Goal: Task Accomplishment & Management: Manage account settings

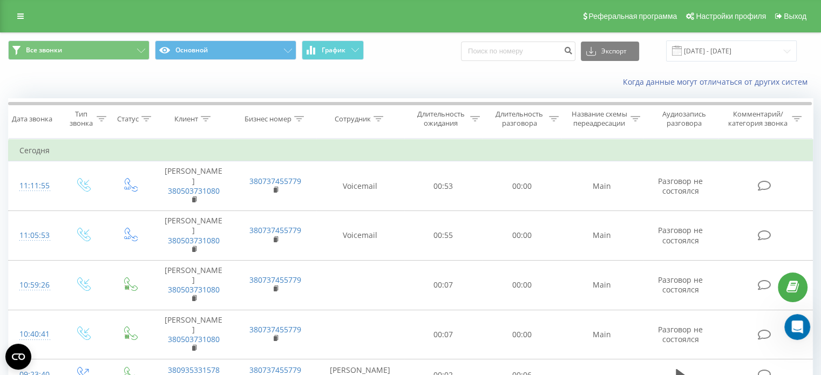
scroll to position [4218, 0]
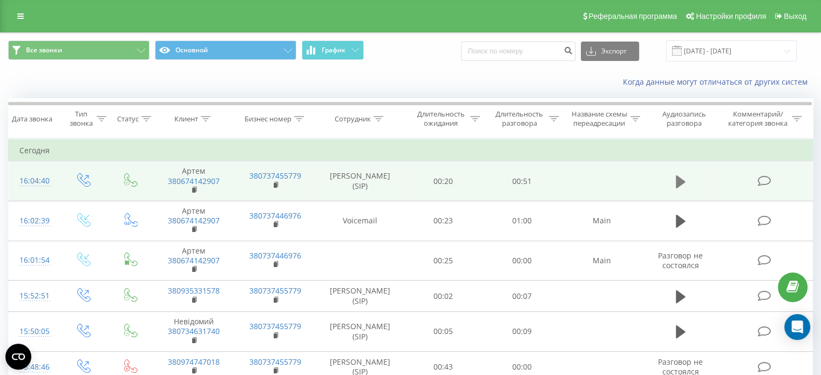
click at [680, 179] on icon at bounding box center [681, 181] width 10 height 13
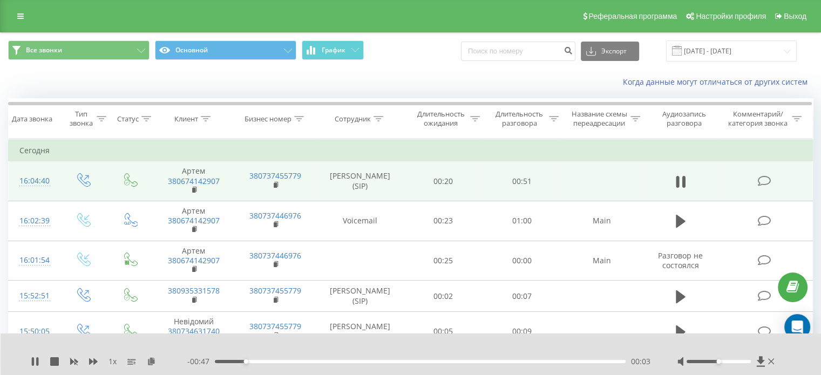
click at [747, 359] on div at bounding box center [726, 361] width 99 height 11
click at [745, 364] on div at bounding box center [726, 361] width 99 height 11
click at [749, 363] on div at bounding box center [726, 361] width 99 height 11
click at [718, 363] on div at bounding box center [726, 361] width 99 height 11
drag, startPoint x: 719, startPoint y: 362, endPoint x: 759, endPoint y: 345, distance: 42.8
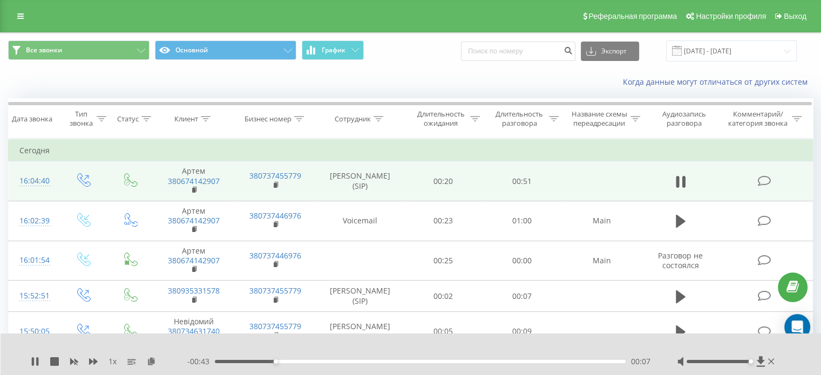
click at [759, 345] on div "1 x - 00:43 00:07 00:07" at bounding box center [411, 354] width 821 height 42
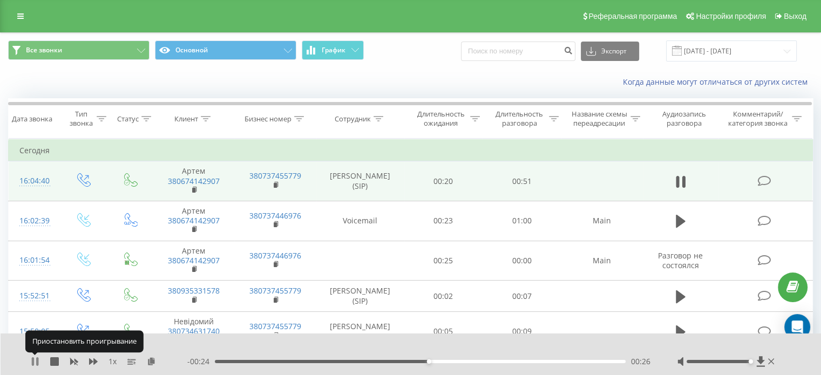
click at [38, 360] on icon at bounding box center [37, 361] width 2 height 9
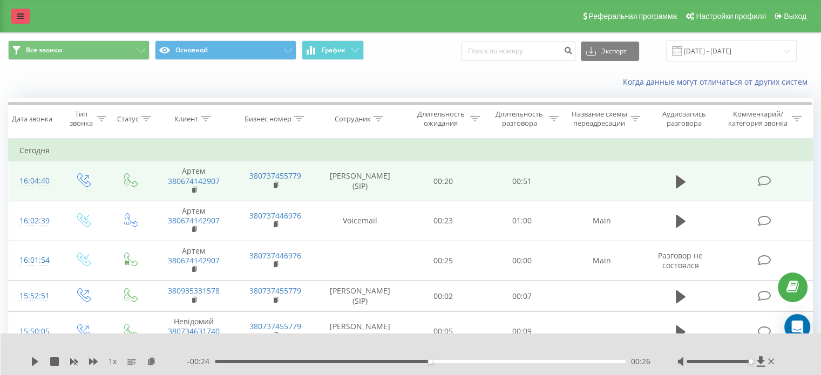
click at [24, 19] on link at bounding box center [20, 16] width 19 height 15
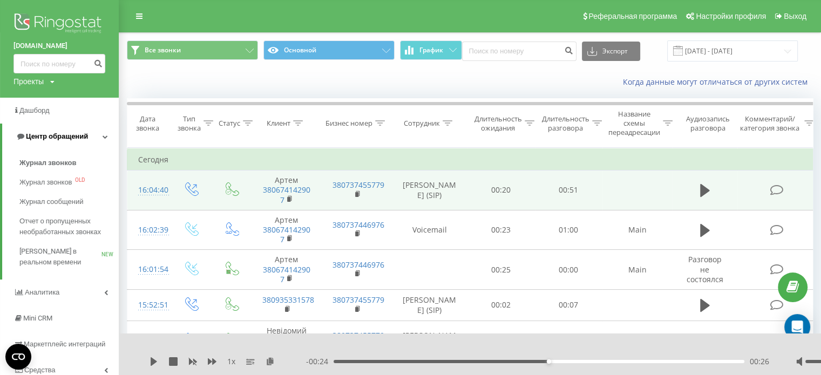
click at [54, 136] on span "Центр обращений" at bounding box center [57, 136] width 62 height 8
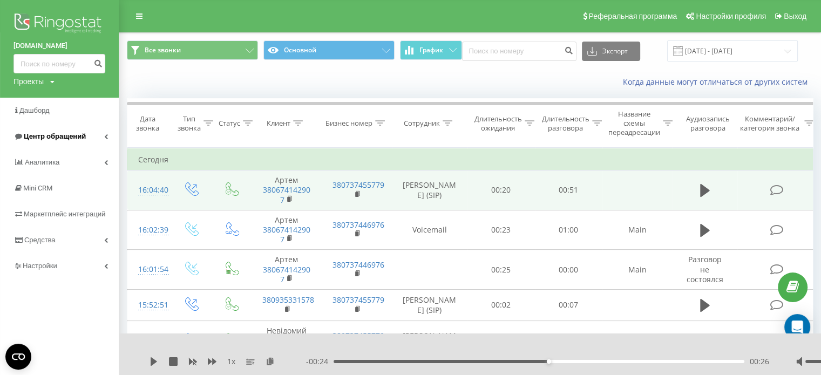
click at [60, 138] on span "Центр обращений" at bounding box center [55, 136] width 62 height 8
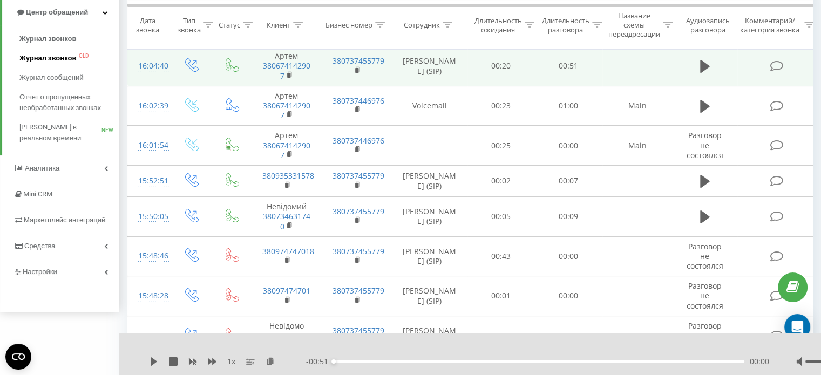
scroll to position [144, 0]
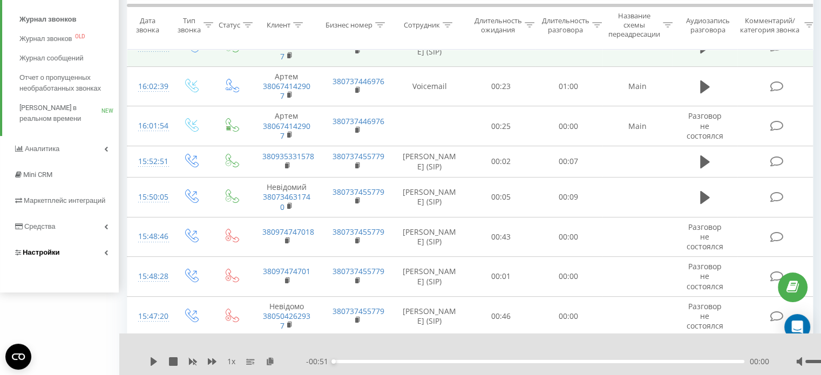
click at [60, 254] on link "Настройки" at bounding box center [59, 253] width 119 height 26
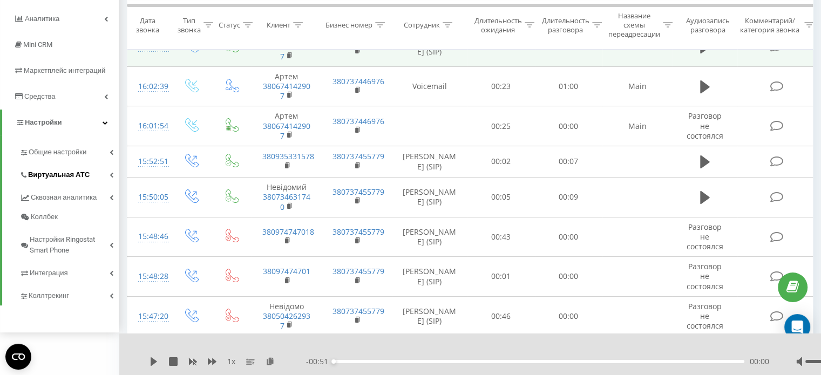
click at [54, 175] on span "Виртуальная АТС" at bounding box center [59, 174] width 62 height 11
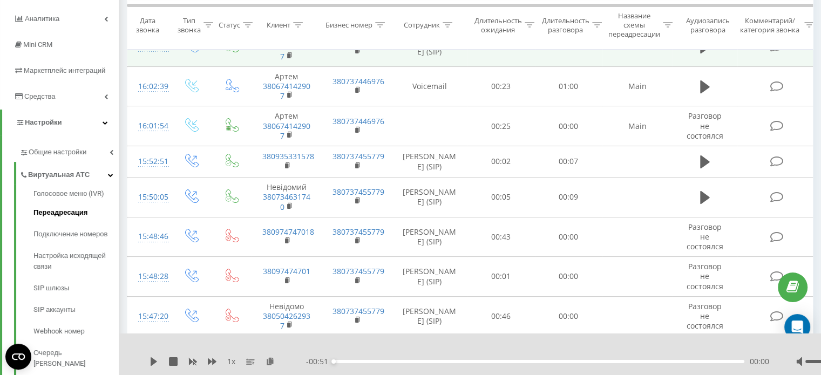
click at [74, 213] on span "Переадресация" at bounding box center [60, 212] width 54 height 11
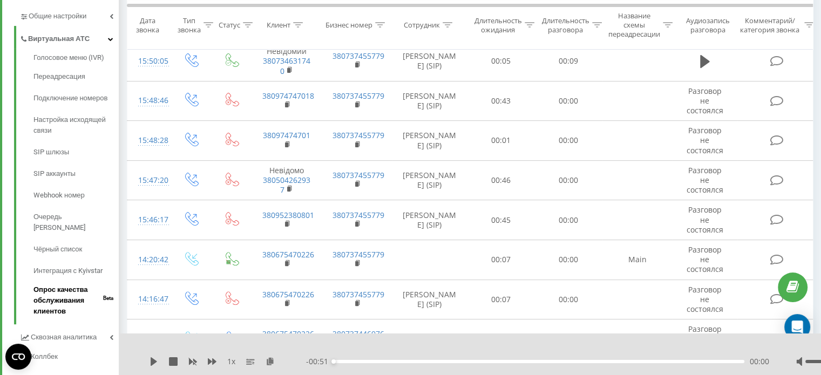
scroll to position [288, 0]
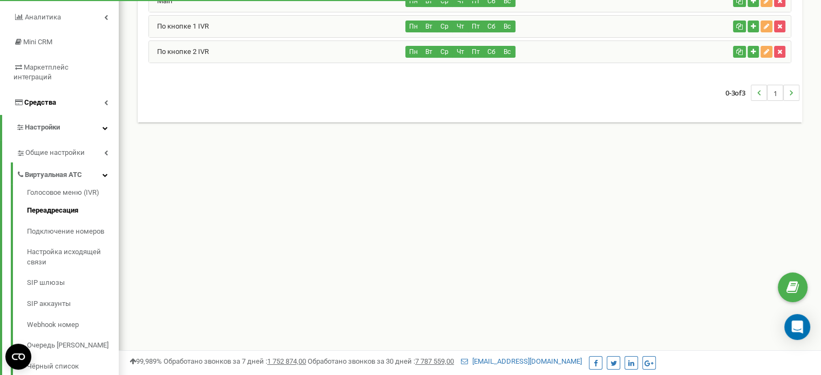
scroll to position [144, 0]
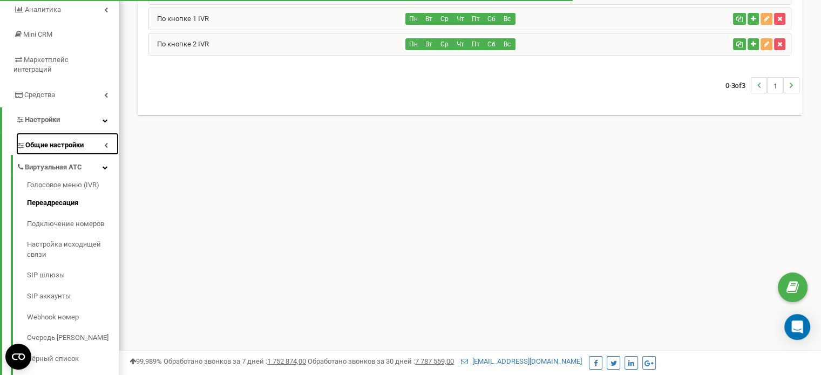
click at [72, 140] on span "Общие настройки" at bounding box center [54, 145] width 58 height 10
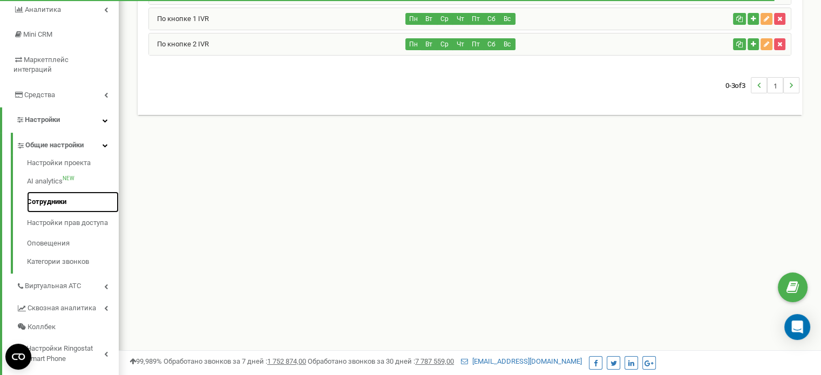
click at [56, 192] on link "Сотрудники" at bounding box center [73, 202] width 92 height 21
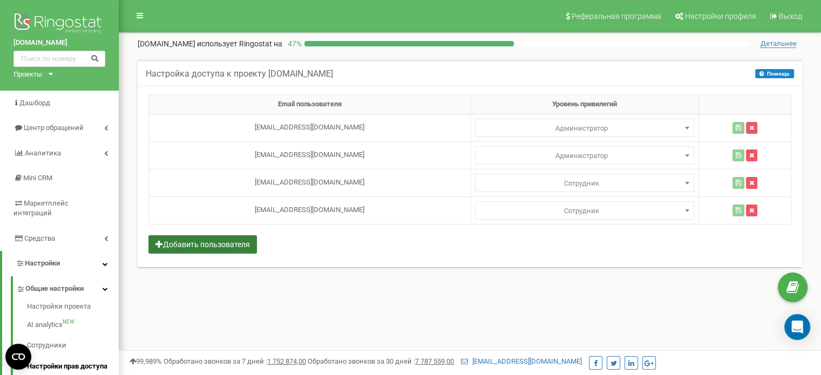
click at [229, 243] on button "Добавить пользователя" at bounding box center [202, 244] width 108 height 18
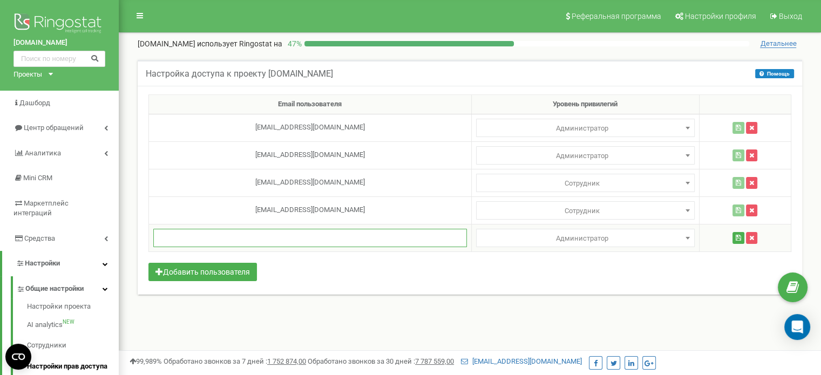
click at [324, 244] on input "text" at bounding box center [309, 238] width 313 height 18
click at [333, 262] on div "Email пользователя Уровень привилегий a.feklistova@eclectic.group Администратор…" at bounding box center [470, 190] width 664 height 209
click at [340, 280] on div "Email пользователя Уровень привилегий a.feklistova@eclectic.group Администратор…" at bounding box center [470, 190] width 664 height 209
click at [313, 282] on div "Email пользователя Уровень привилегий a.feklistova@eclectic.group Администратор…" at bounding box center [470, 190] width 664 height 209
click at [520, 313] on div "Настройка доступа к проекту sunone.com.ua Помощь Помощь В этом меню владелец ак…" at bounding box center [470, 189] width 686 height 281
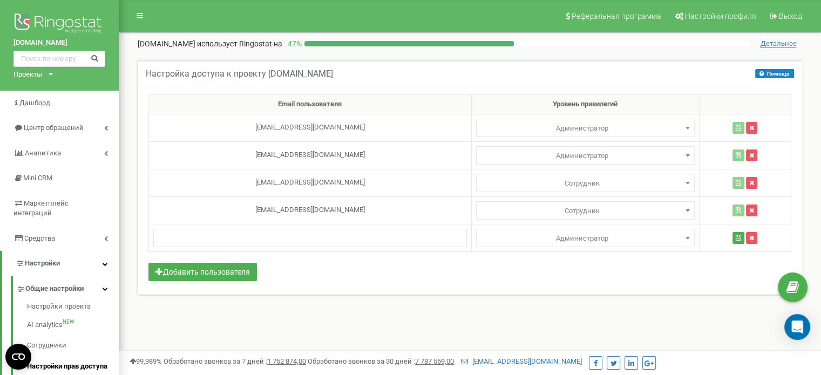
click at [367, 326] on div "Настройка доступа к проекту sunone.com.ua Помощь Помощь В этом меню владелец ак…" at bounding box center [470, 189] width 686 height 281
click at [331, 235] on input "text" at bounding box center [309, 238] width 313 height 18
click at [417, 280] on div "Email пользователя Уровень привилегий a.feklistova@eclectic.group Администратор…" at bounding box center [470, 190] width 664 height 209
click at [299, 69] on h5 "Настройка доступа к проекту sunone.com.ua" at bounding box center [239, 74] width 187 height 10
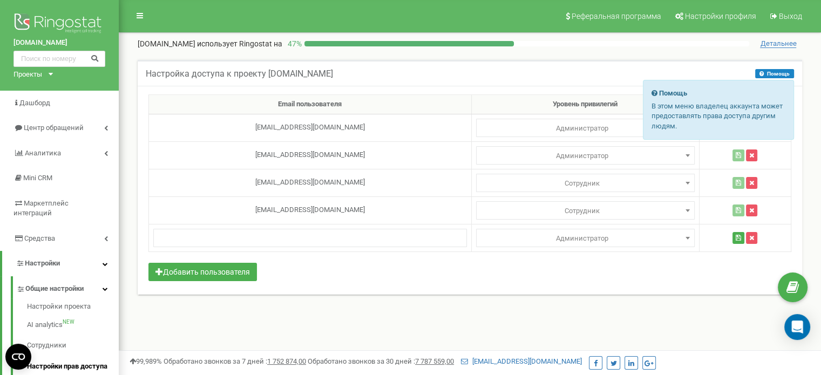
click at [771, 71] on button "Помощь" at bounding box center [774, 73] width 39 height 9
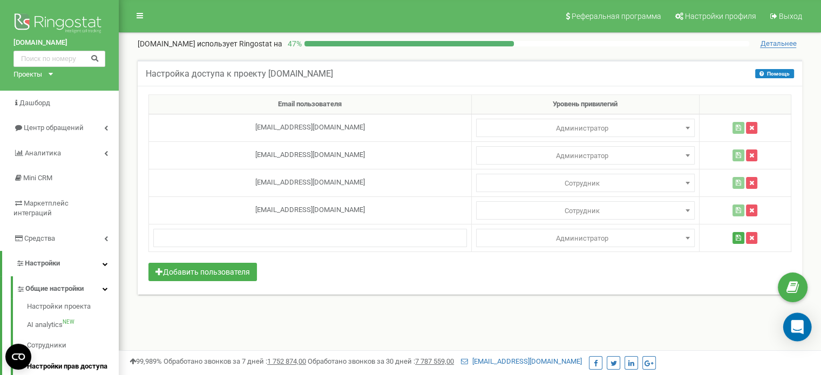
click at [794, 330] on icon "Open Intercom Messenger" at bounding box center [797, 327] width 14 height 14
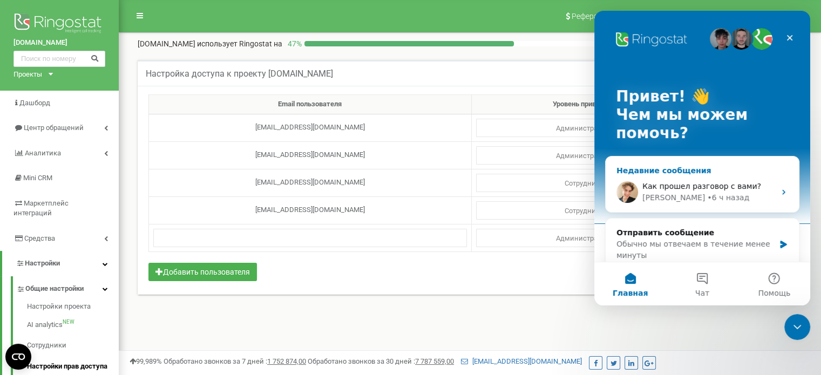
click at [685, 189] on span "Как прошел разговор с вами?" at bounding box center [701, 186] width 119 height 9
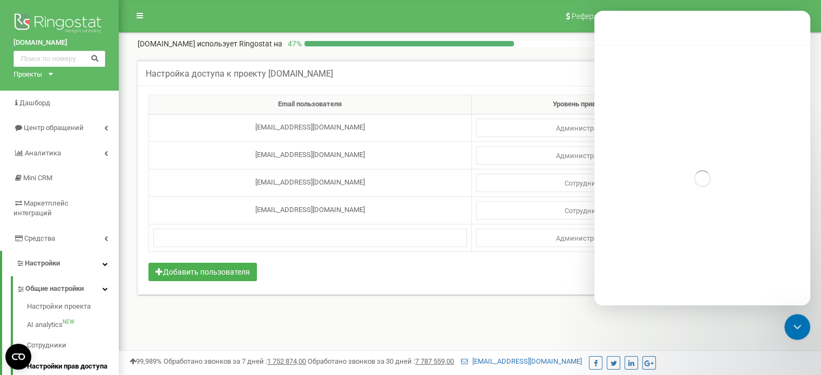
click at [576, 267] on div "Email пользователя Уровень привилегий a.feklistova@eclectic.group Администратор…" at bounding box center [470, 190] width 664 height 209
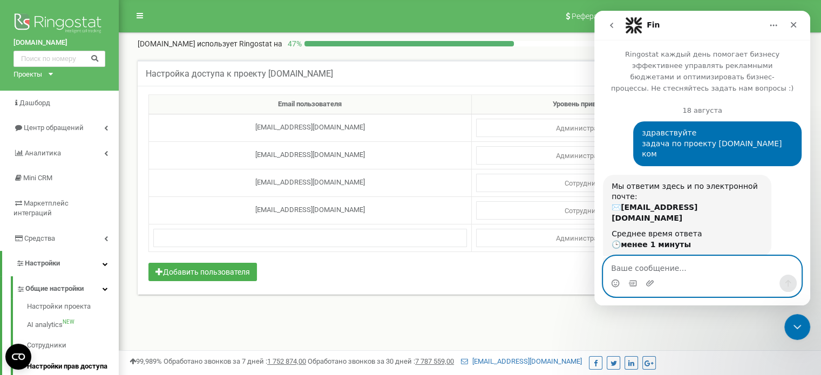
click at [659, 262] on textarea "Ваше сообщение..." at bounding box center [701, 265] width 197 height 18
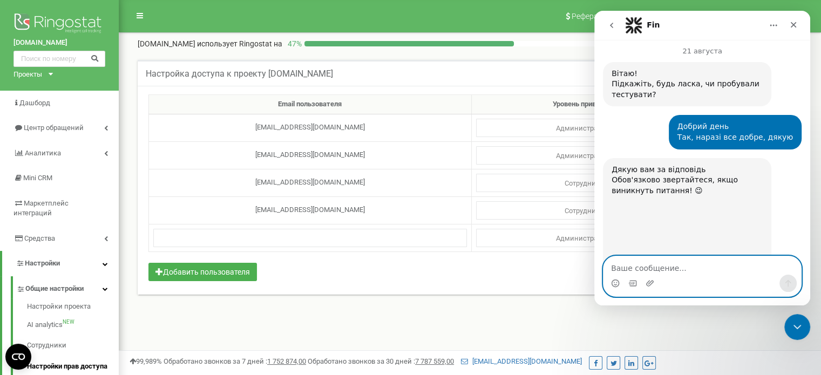
click at [672, 268] on textarea "Ваше сообщение..." at bounding box center [701, 265] width 197 height 18
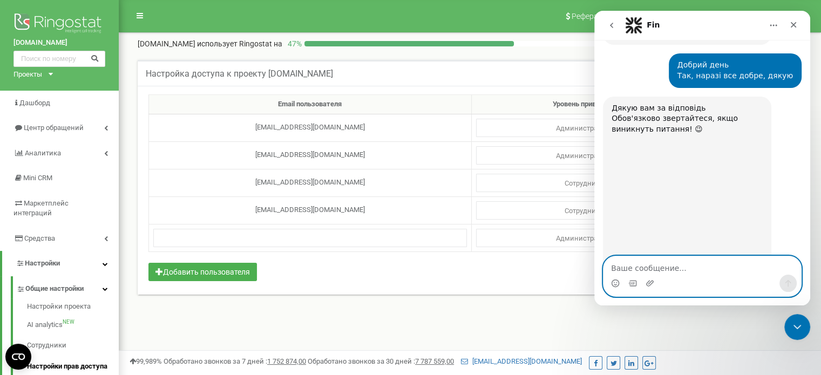
click at [641, 264] on textarea "Ваше сообщение..." at bounding box center [701, 265] width 197 height 18
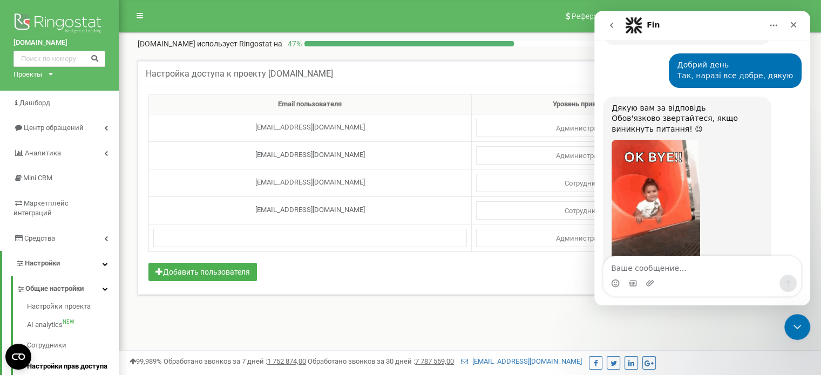
click at [610, 28] on icon "go back" at bounding box center [611, 25] width 9 height 9
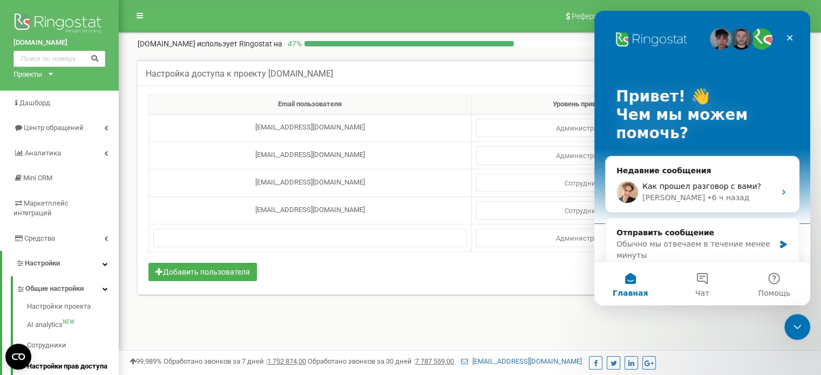
scroll to position [0, 0]
drag, startPoint x: 711, startPoint y: 295, endPoint x: 704, endPoint y: 282, distance: 14.5
click at [704, 283] on button "Чат" at bounding box center [702, 283] width 72 height 43
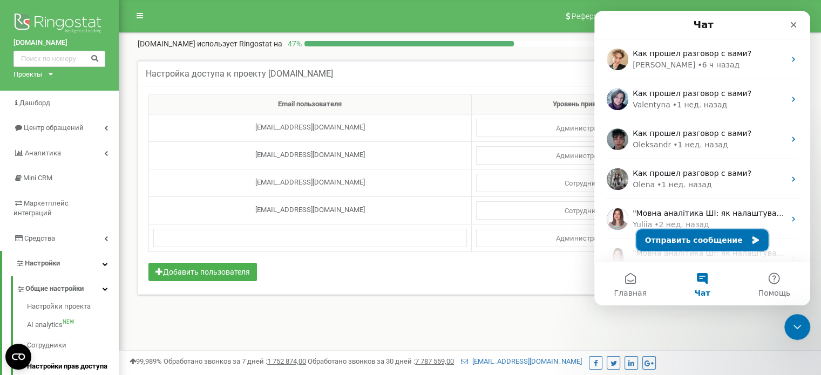
click at [693, 239] on button "Отправить сообщение" at bounding box center [702, 240] width 132 height 22
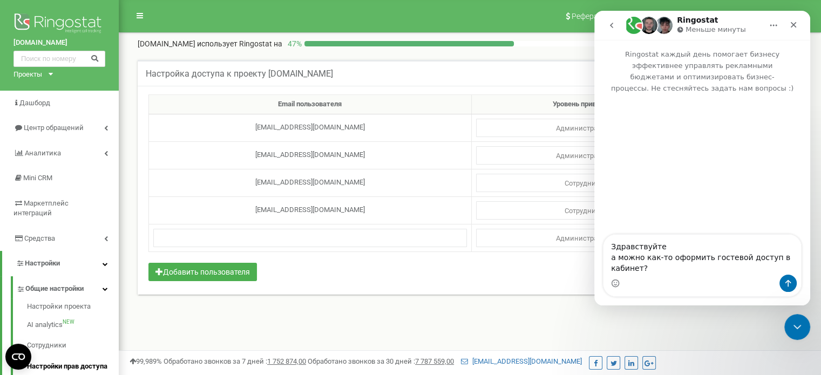
type textarea "Здравствуйте а можно как-то оформить гостевой доступ в кабинет?"
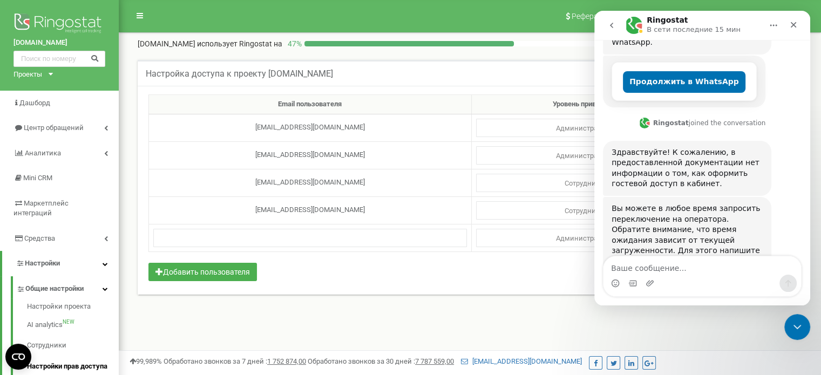
scroll to position [229, 0]
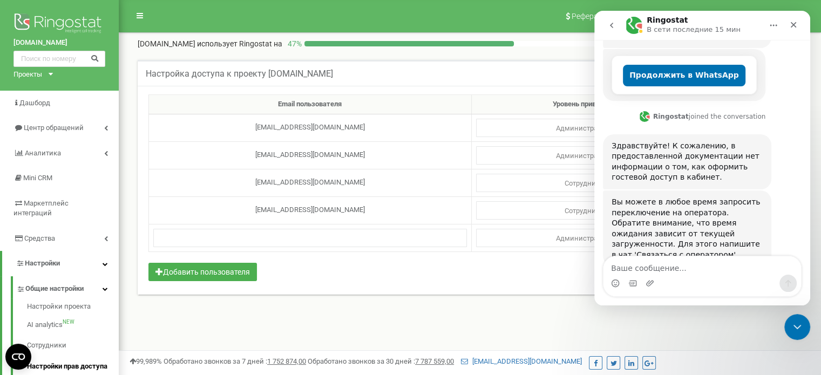
drag, startPoint x: 666, startPoint y: 271, endPoint x: 660, endPoint y: 273, distance: 6.7
click at [666, 271] on textarea "Ваше сообщение..." at bounding box center [701, 265] width 197 height 18
click at [560, 274] on div "Email пользователя Уровень привилегий a.feklistova@eclectic.group Администратор…" at bounding box center [470, 190] width 664 height 209
click at [363, 239] on input "text" at bounding box center [309, 238] width 313 height 18
click at [358, 247] on td at bounding box center [310, 238] width 323 height 28
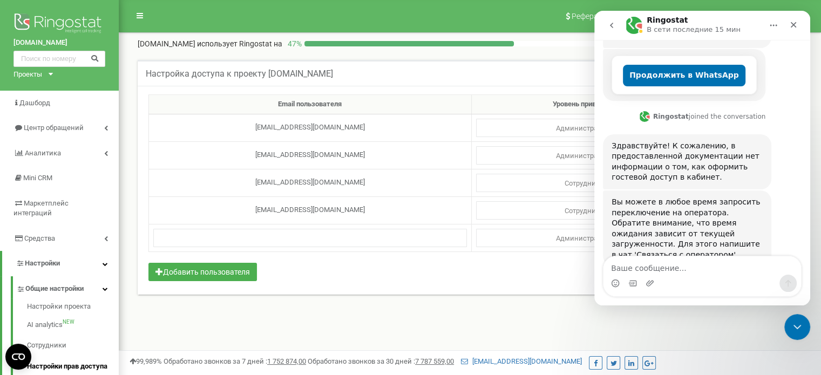
click at [357, 277] on div "Email пользователя Уровень привилегий a.feklistova@eclectic.group Администратор…" at bounding box center [470, 190] width 664 height 209
click at [373, 284] on div "Email пользователя Уровень привилегий a.feklistova@eclectic.group Администратор…" at bounding box center [470, 190] width 664 height 209
click at [335, 239] on input "text" at bounding box center [309, 238] width 313 height 18
paste input "SunOneHR@gmail.com"
type input "SunOneHR@gmail.com"
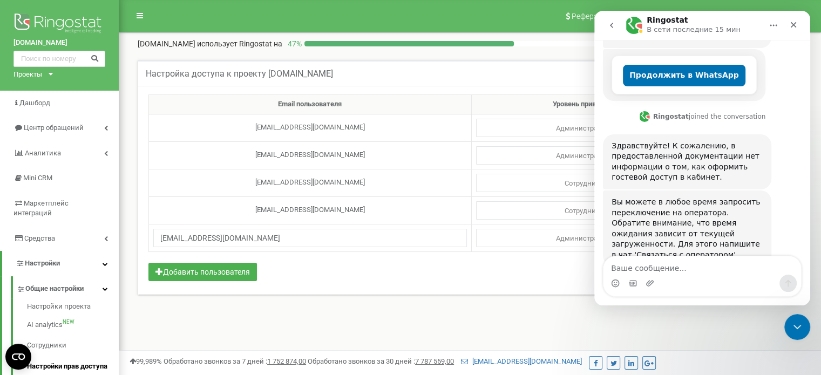
click at [360, 277] on div "Email пользователя Уровень привилегий a.feklistova@eclectic.group Администратор…" at bounding box center [470, 190] width 664 height 209
click at [801, 321] on icon "Закрыть службу сообщений Intercom" at bounding box center [795, 325] width 13 height 13
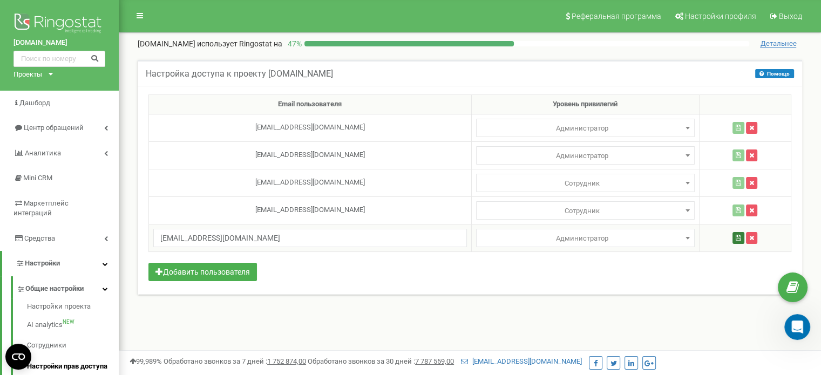
click at [738, 236] on icon "button" at bounding box center [737, 238] width 5 height 6
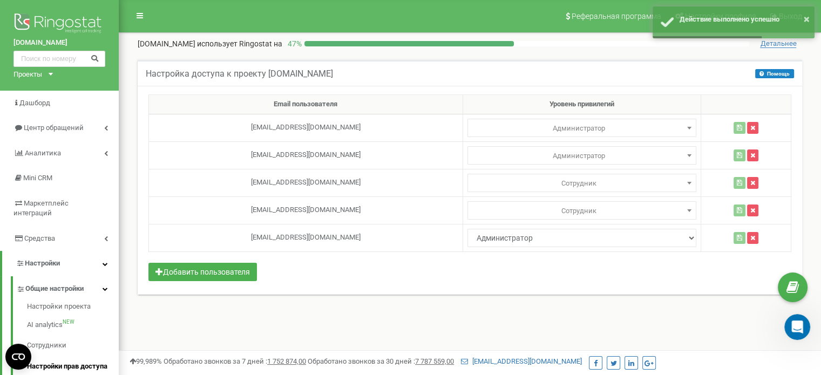
click at [516, 281] on div "Email пользователя Уровень привилегий a.feklistova@eclectic.group Администратор…" at bounding box center [470, 190] width 664 height 209
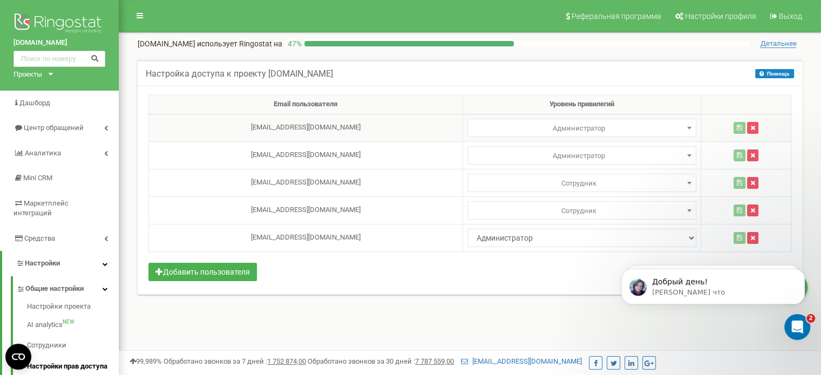
scroll to position [363, 0]
click at [788, 16] on span "Выход" at bounding box center [790, 16] width 23 height 9
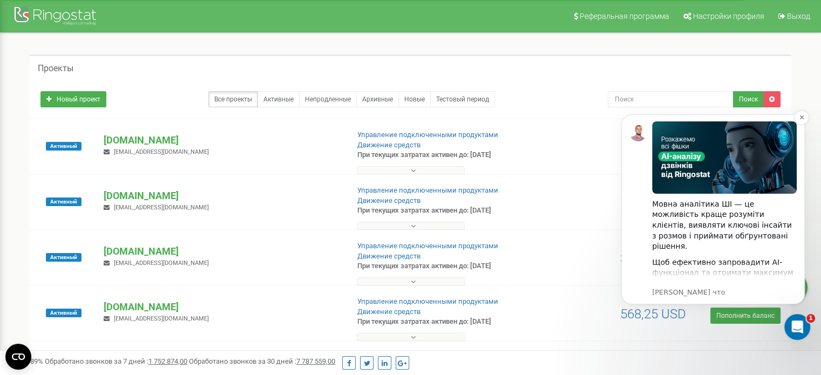
scroll to position [149, 0]
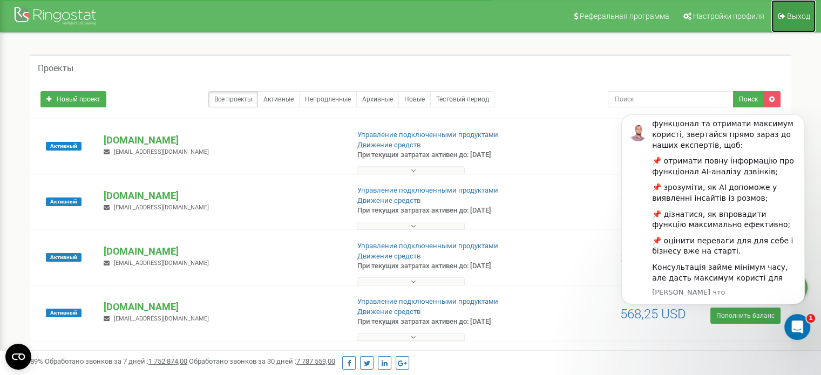
click at [799, 13] on span "Выход" at bounding box center [798, 16] width 23 height 9
